Goal: Task Accomplishment & Management: Use online tool/utility

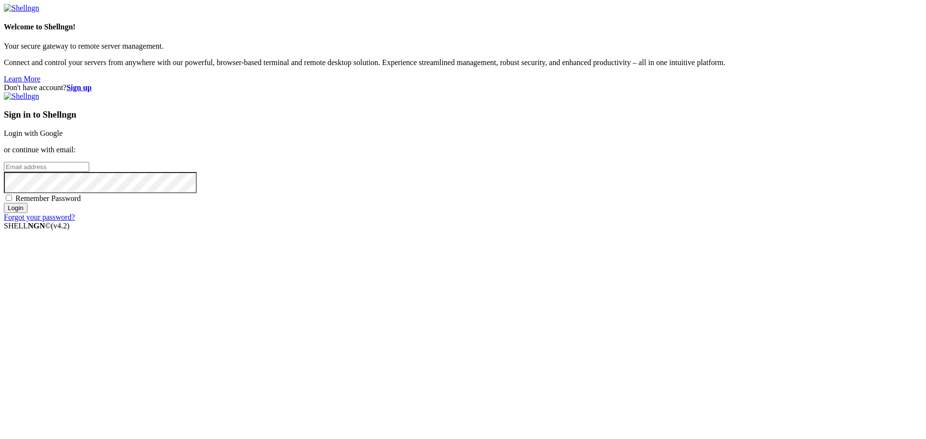
click at [608, 154] on div "Sign in to Shellngn Login with Google or continue with email: Remember Password…" at bounding box center [463, 157] width 918 height 130
click at [63, 137] on link "Login with Google" at bounding box center [33, 133] width 59 height 8
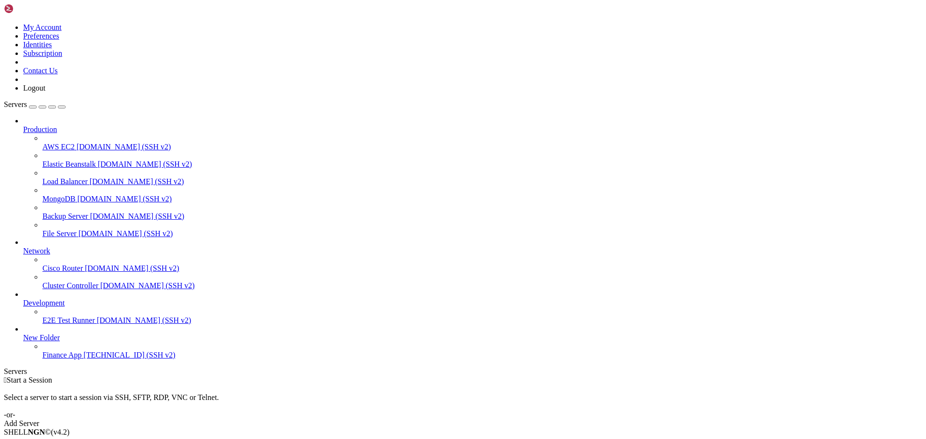
click at [83, 359] on span "[TECHNICAL_ID] (SSH v2)" at bounding box center [129, 355] width 92 height 8
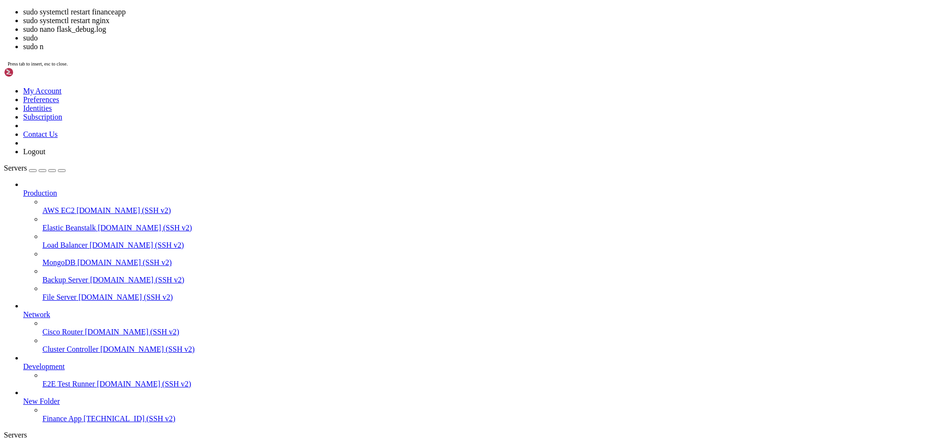
scroll to position [344, 0]
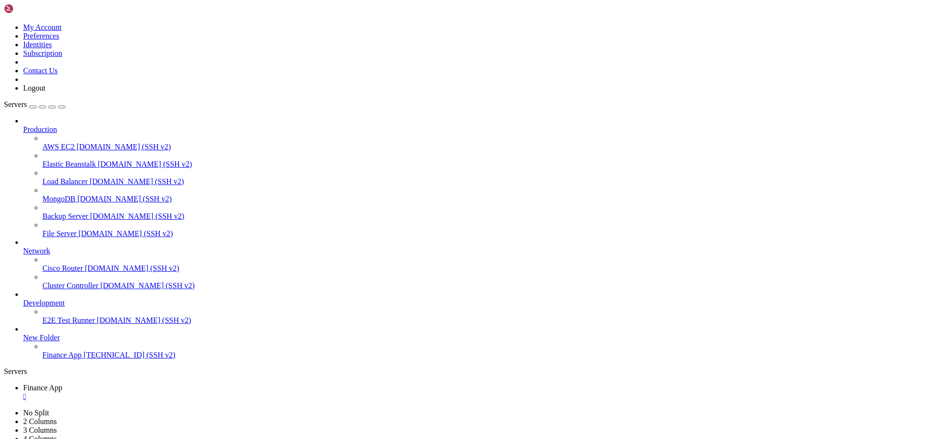
scroll to position [1623, 0]
click at [83, 359] on span "[TECHNICAL_ID] (SSH v2)" at bounding box center [129, 355] width 92 height 8
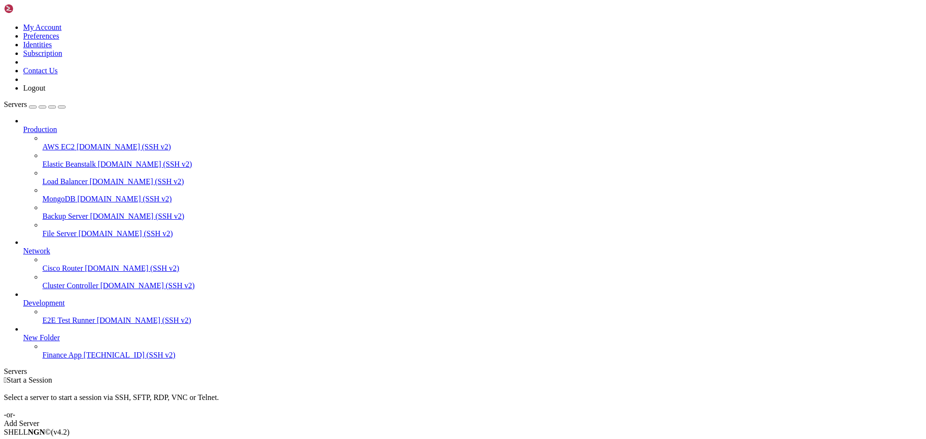
click at [83, 359] on span "[TECHNICAL_ID] (SSH v2)" at bounding box center [129, 355] width 92 height 8
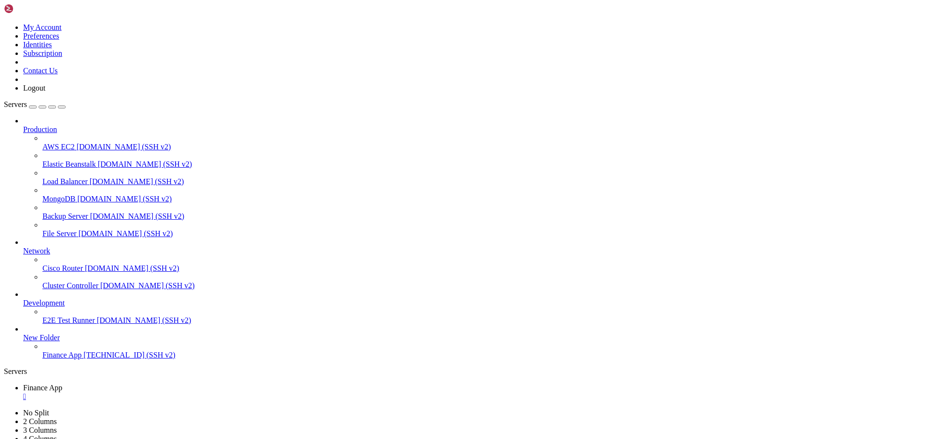
scroll to position [98, 0]
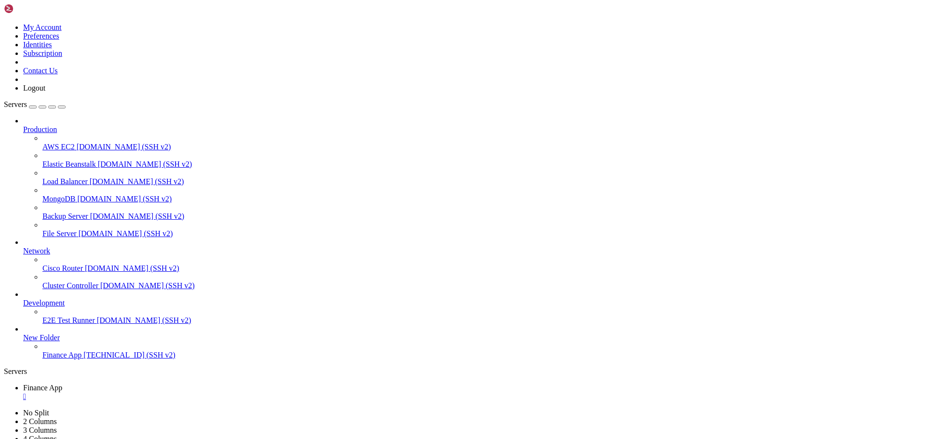
scroll to position [107, 0]
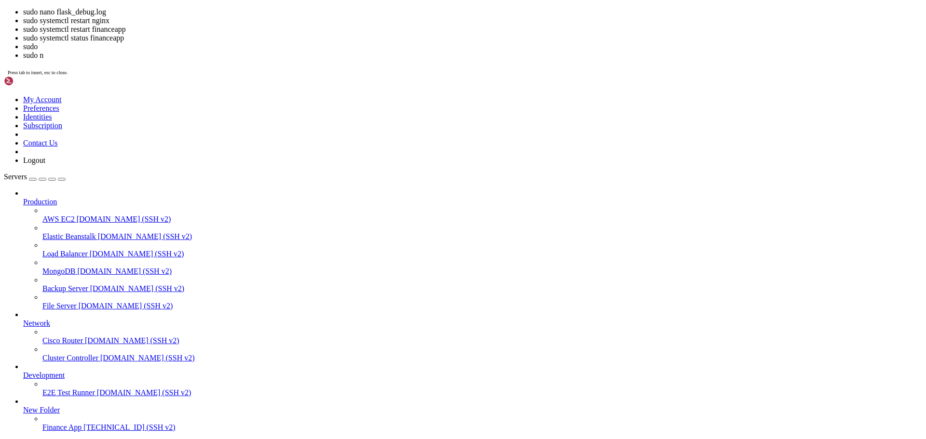
scroll to position [352, 0]
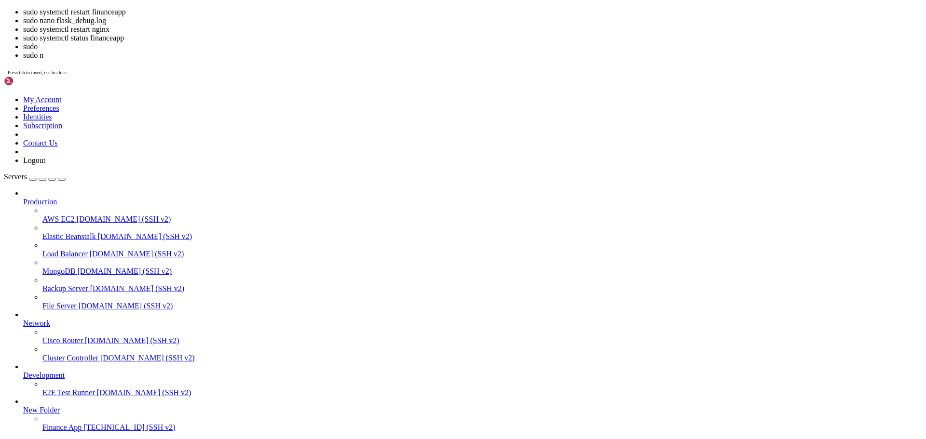
scroll to position [361, 0]
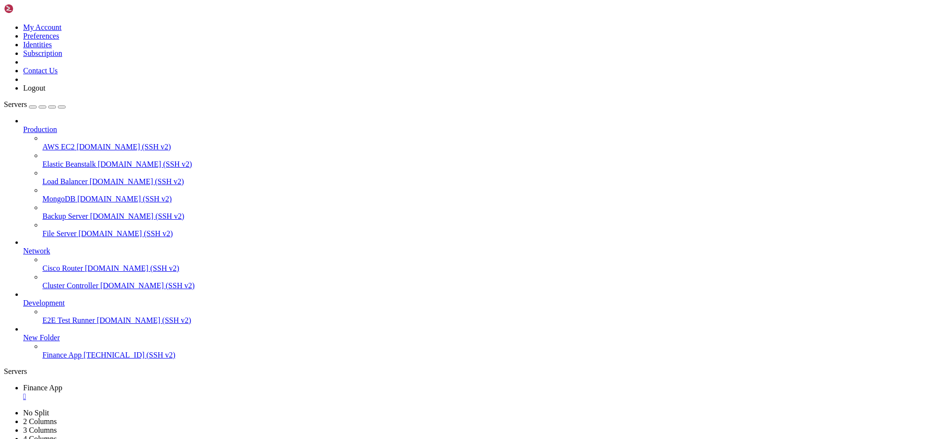
scroll to position [639, 0]
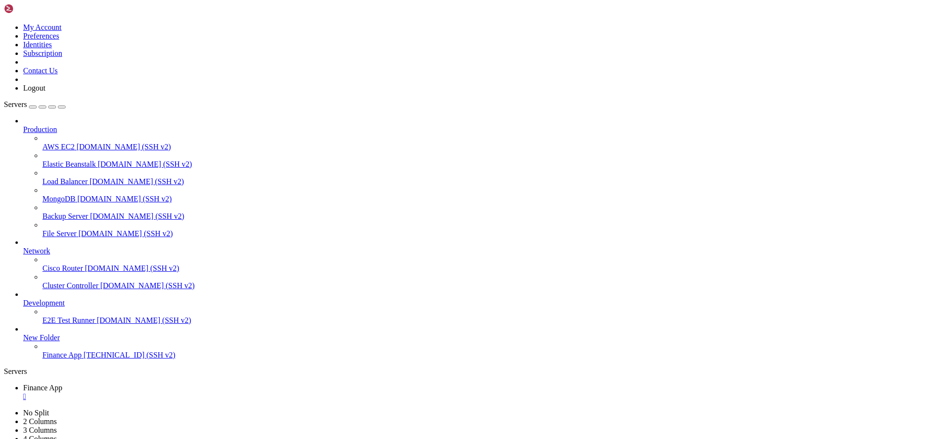
scroll to position [901, 0]
